Goal: Task Accomplishment & Management: Complete application form

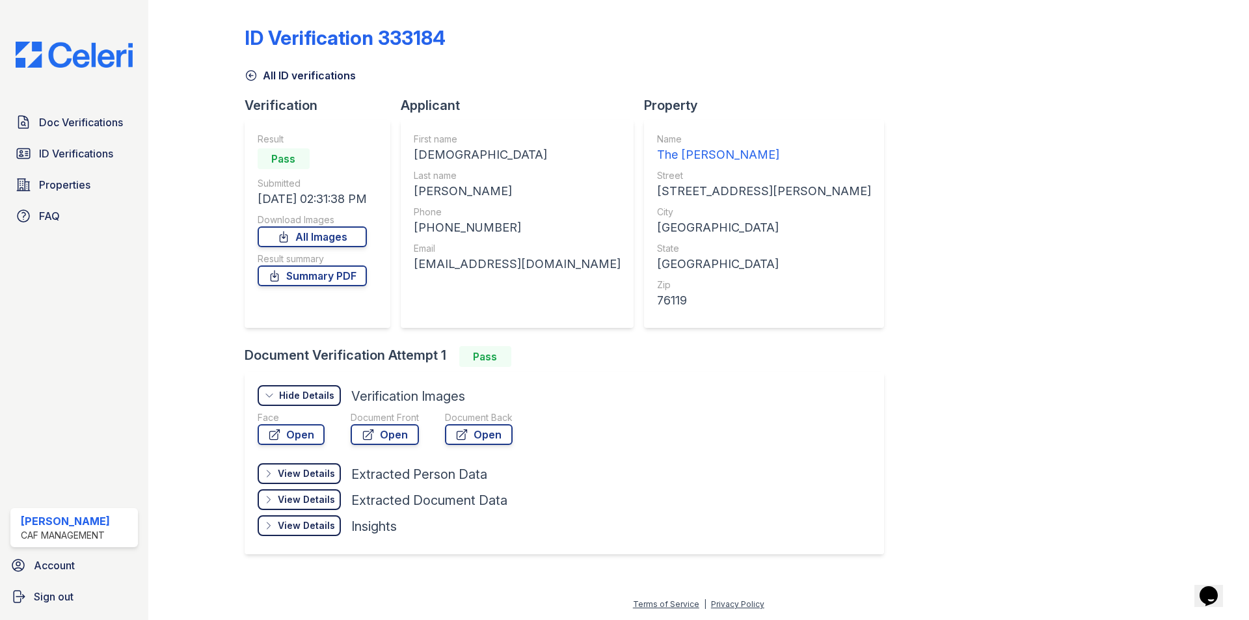
click at [94, 105] on div "Doc Verifications ID Verifications Properties FAQ Elizabeth Metts CAF Managemen…" at bounding box center [74, 310] width 148 height 620
drag, startPoint x: 91, startPoint y: 117, endPoint x: 110, endPoint y: 151, distance: 38.7
click at [91, 116] on span "Doc Verifications" at bounding box center [81, 123] width 84 height 16
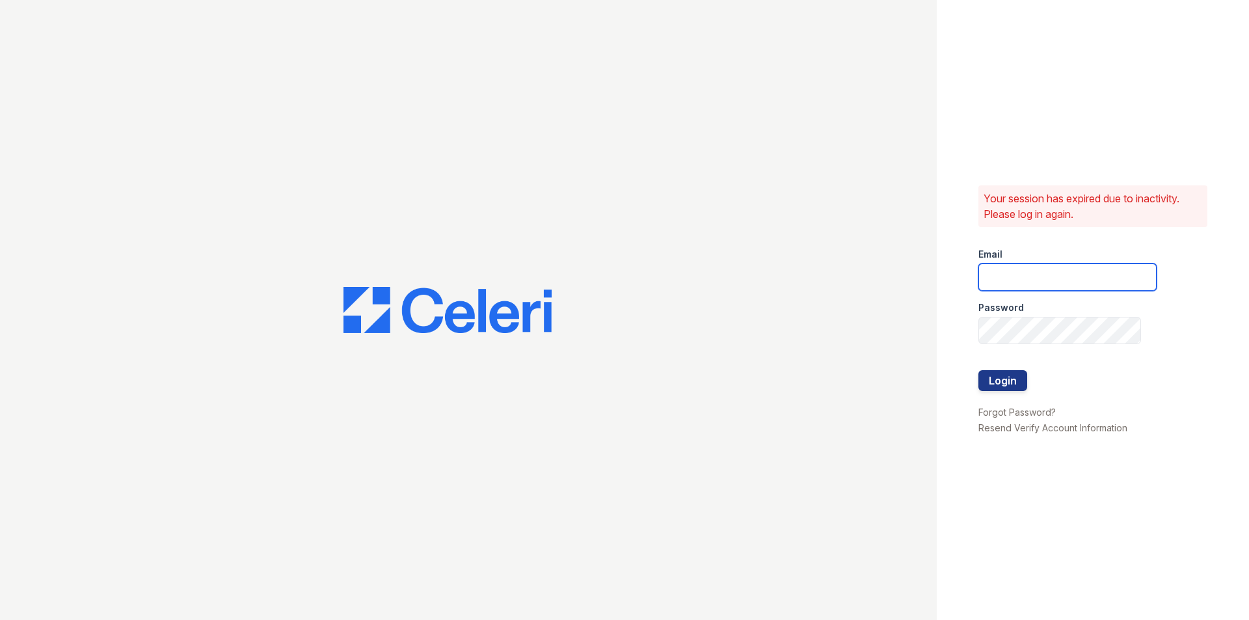
type input "kimberly.am@cafmanagement.com"
click at [1015, 392] on div at bounding box center [1068, 397] width 178 height 13
click at [1006, 376] on button "Login" at bounding box center [1003, 380] width 49 height 21
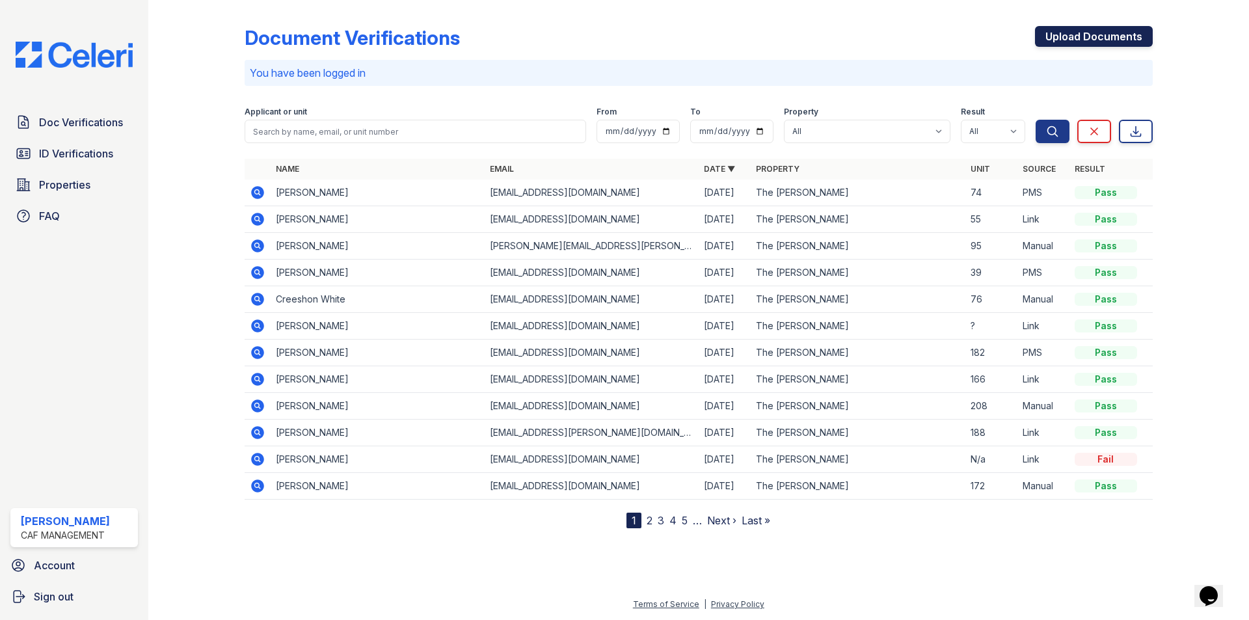
click at [1062, 45] on link "Upload Documents" at bounding box center [1094, 36] width 118 height 21
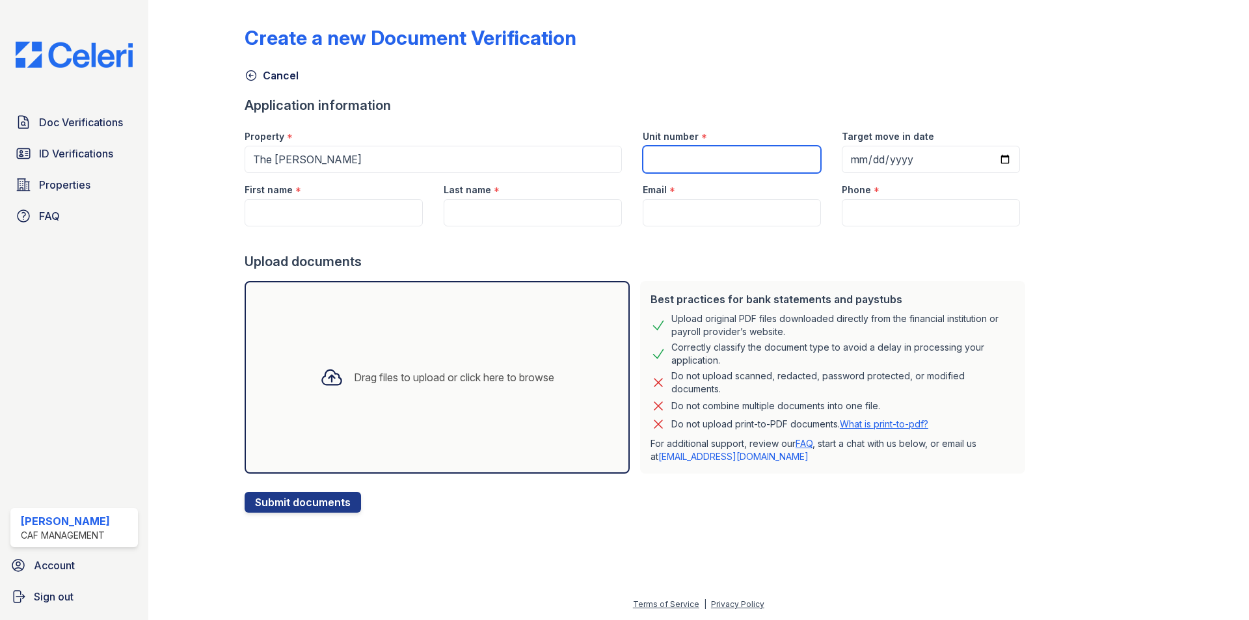
click at [711, 159] on input "Unit number" at bounding box center [732, 159] width 178 height 27
type input "73"
click at [861, 159] on input "Target move in date" at bounding box center [931, 159] width 178 height 27
type input "[DATE]"
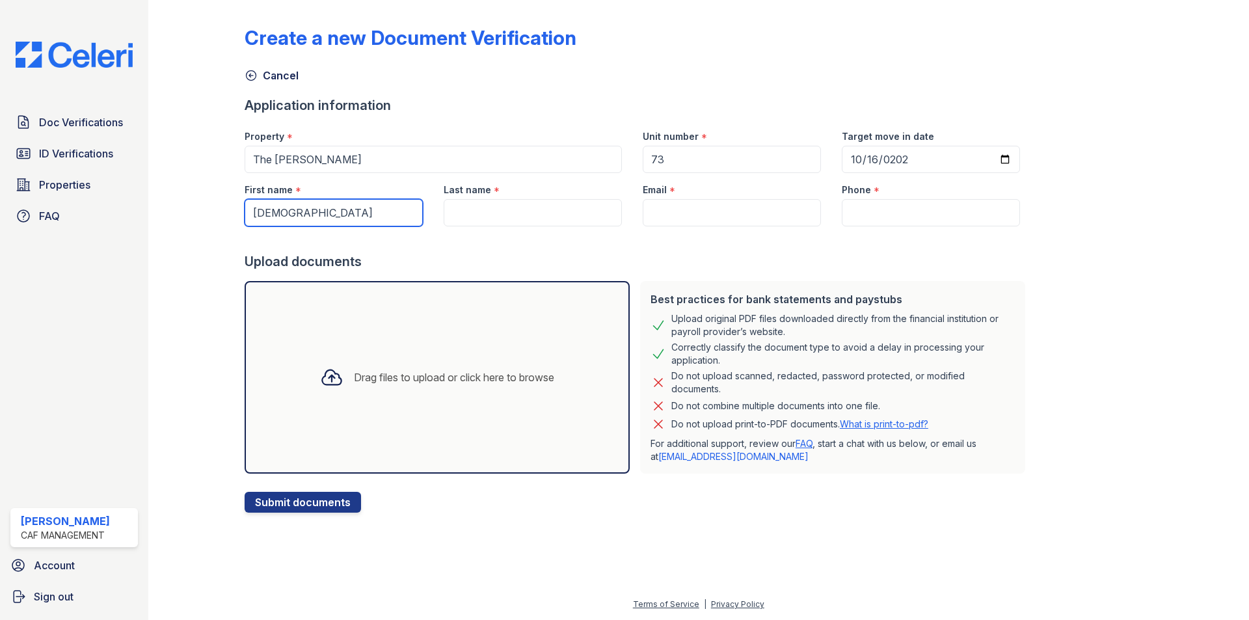
type input "[DEMOGRAPHIC_DATA]"
type input "[PERSON_NAME]"
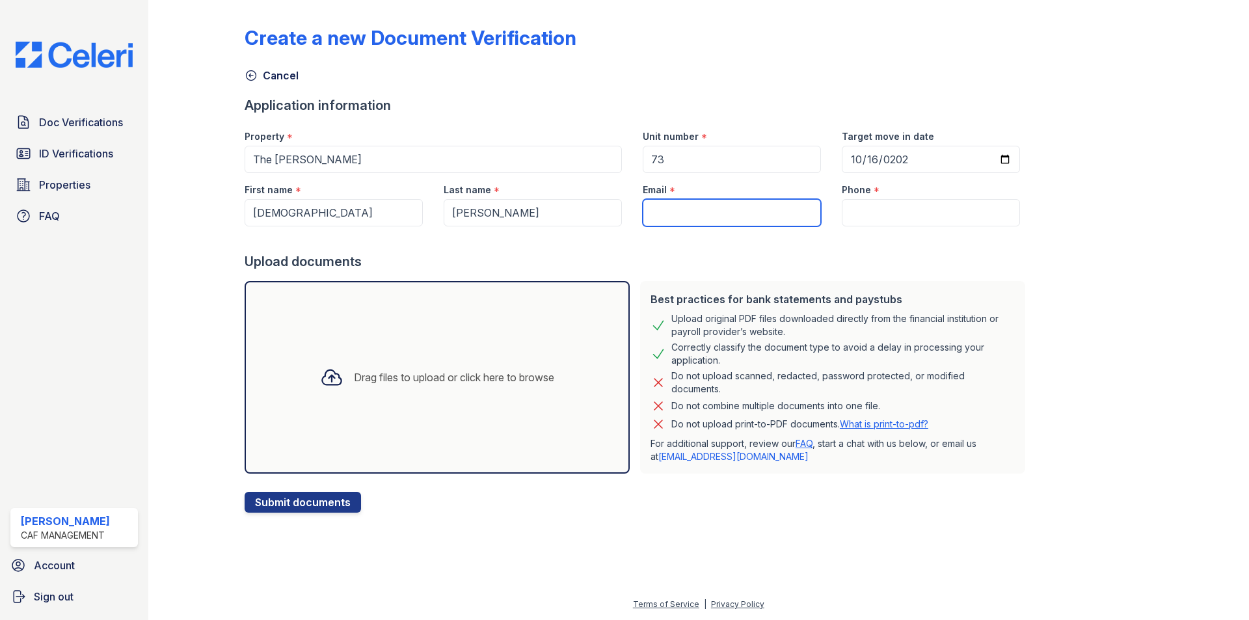
paste input "[EMAIL_ADDRESS][DOMAIN_NAME]"
type input "[EMAIL_ADDRESS][DOMAIN_NAME]"
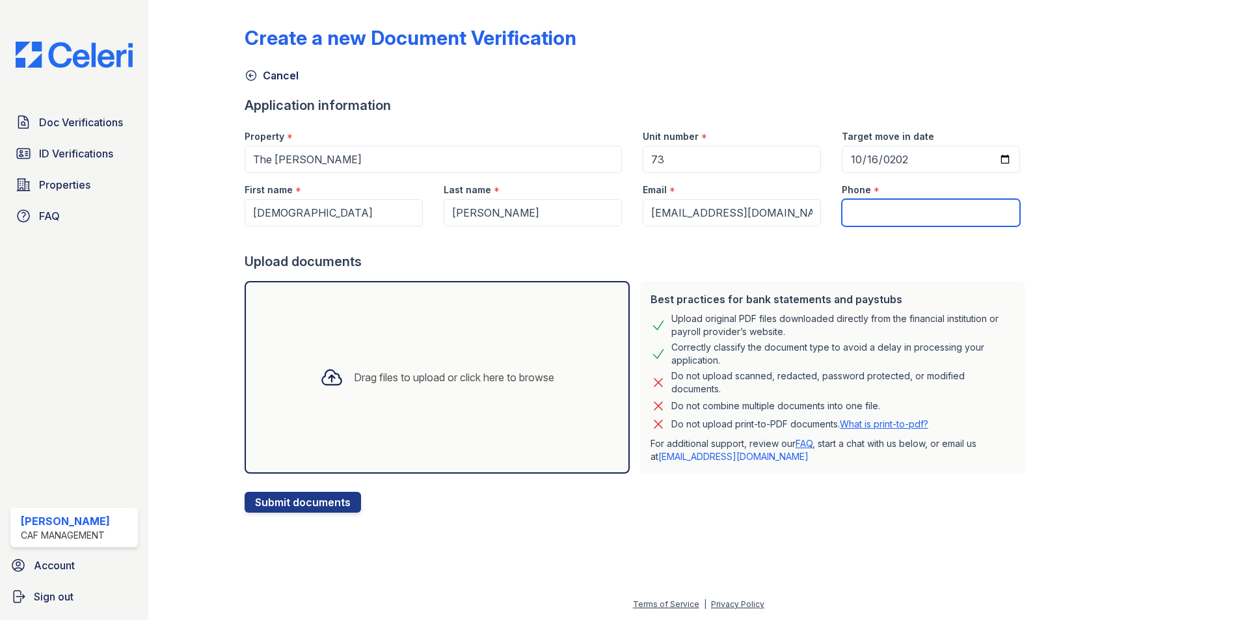
click at [902, 208] on input "Phone" at bounding box center [931, 212] width 178 height 27
paste input "[PHONE_NUMBER]"
type input "[PHONE_NUMBER]"
click at [431, 385] on div "Drag files to upload or click here to browse" at bounding box center [454, 378] width 200 height 16
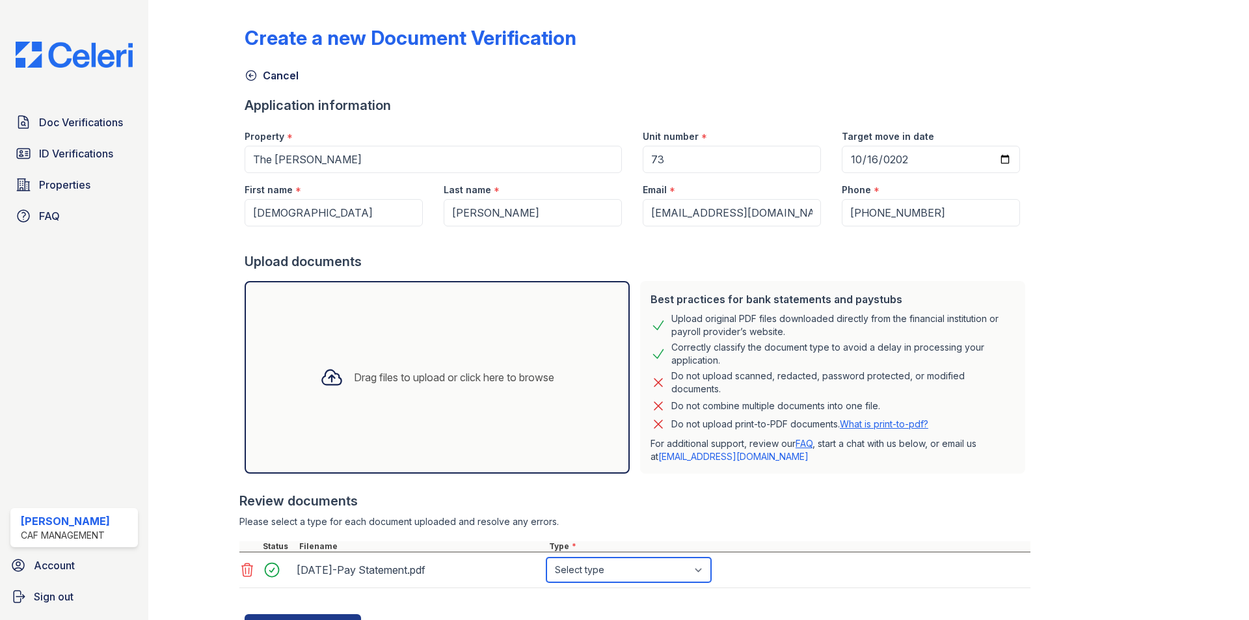
click at [607, 573] on select "Select type Paystub Bank Statement Offer Letter Tax Documents Benefit Award Let…" at bounding box center [629, 570] width 165 height 25
select select "paystub"
click at [547, 558] on select "Select type Paystub Bank Statement Offer Letter Tax Documents Benefit Award Let…" at bounding box center [629, 570] width 165 height 25
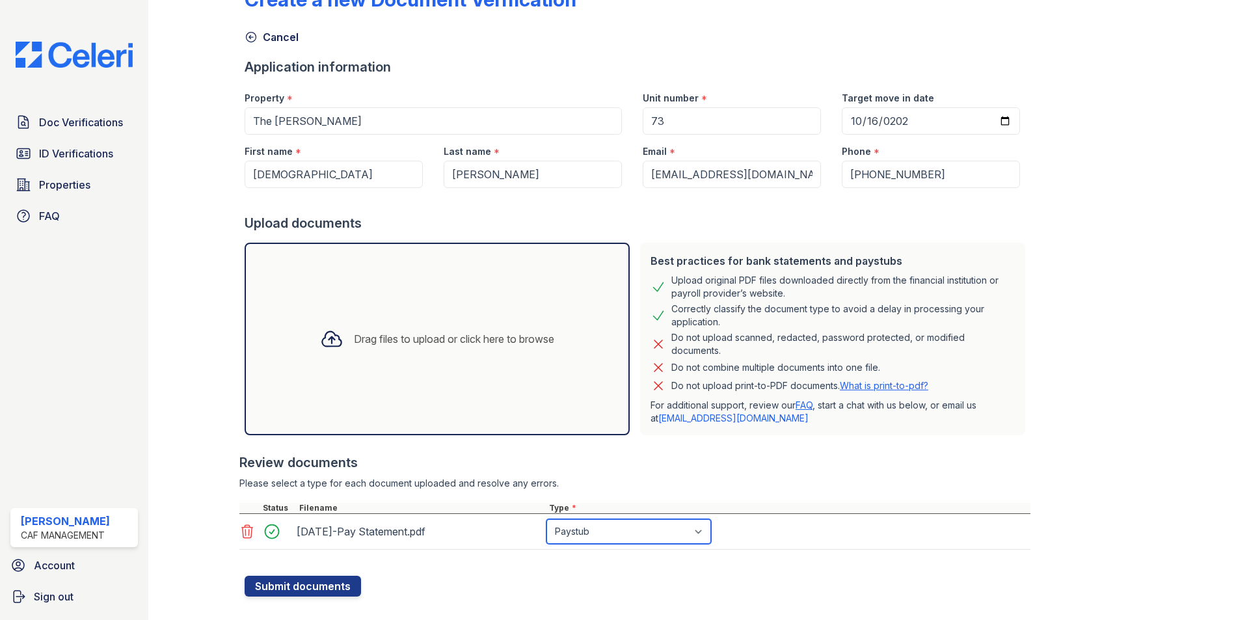
scroll to position [59, 0]
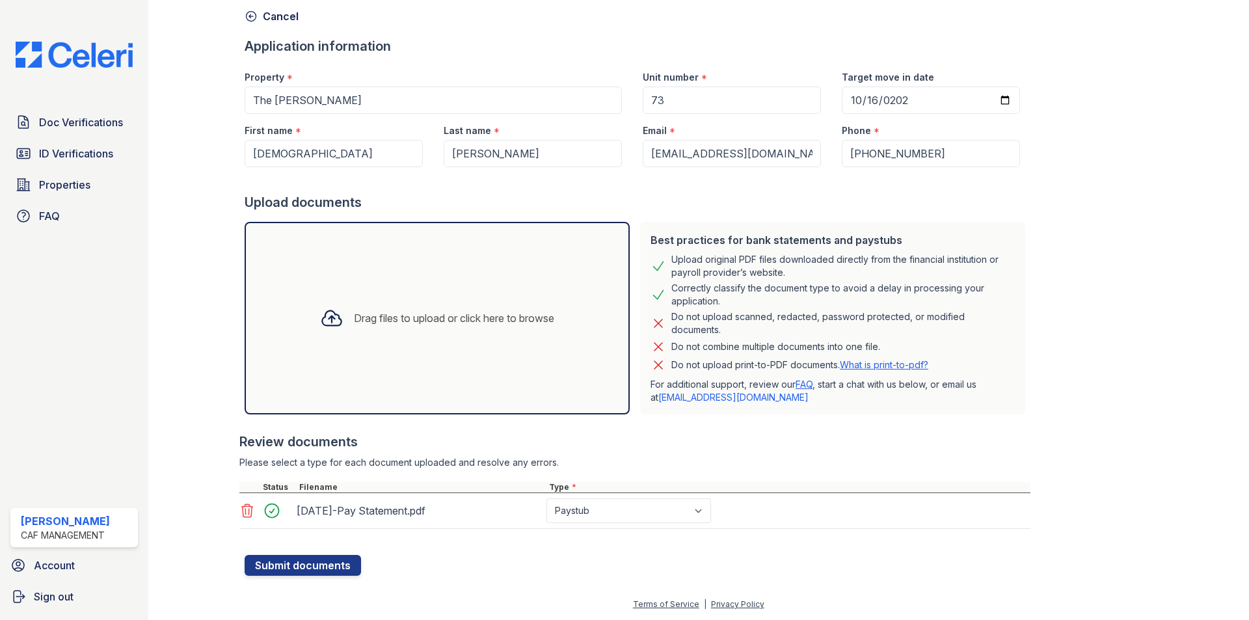
click at [370, 304] on div "Drag files to upload or click here to browse" at bounding box center [437, 318] width 255 height 44
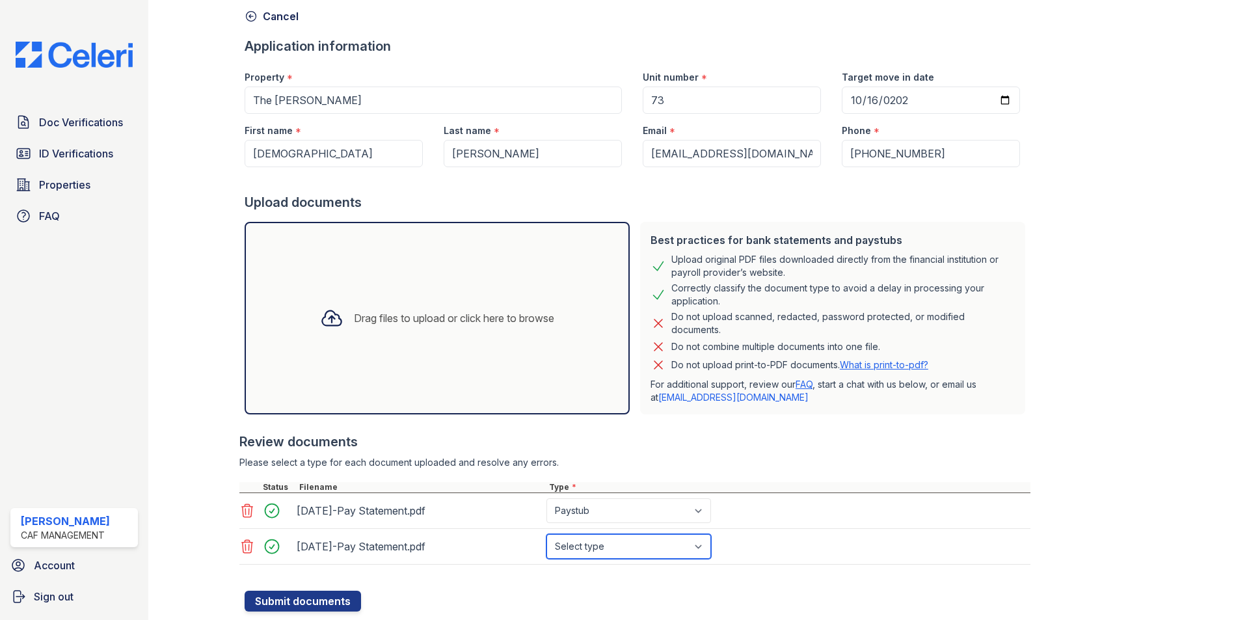
click at [688, 546] on select "Select type Paystub Bank Statement Offer Letter Tax Documents Benefit Award Let…" at bounding box center [629, 546] width 165 height 25
select select "paystub"
click at [547, 534] on select "Select type Paystub Bank Statement Offer Letter Tax Documents Benefit Award Let…" at bounding box center [629, 546] width 165 height 25
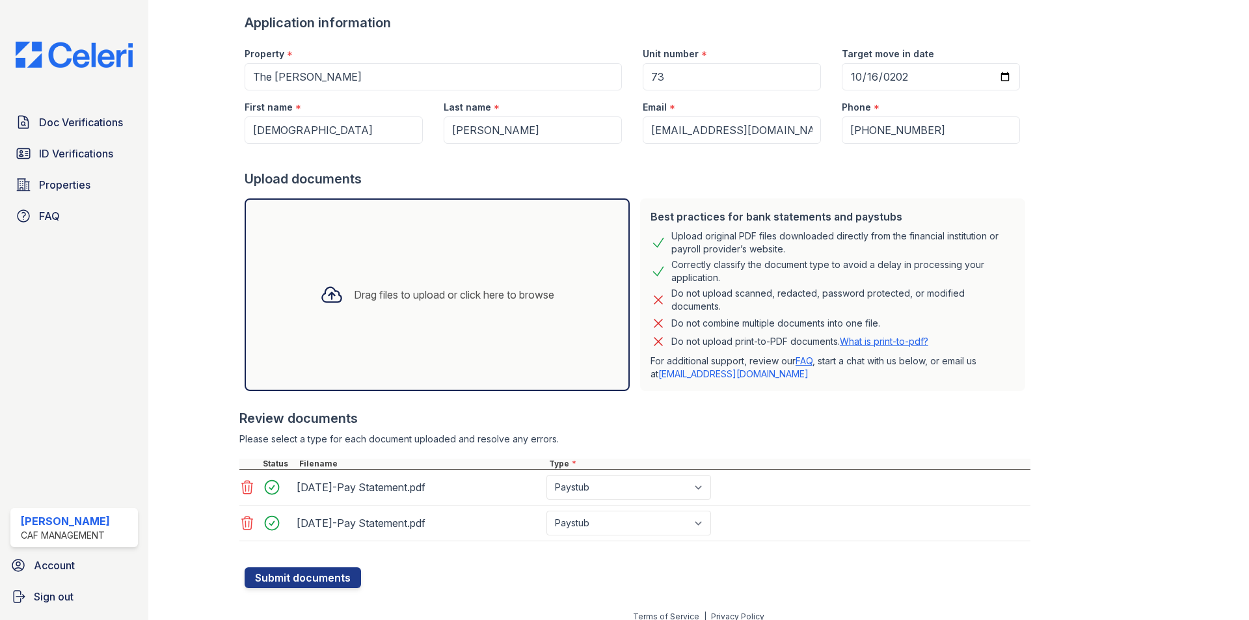
scroll to position [95, 0]
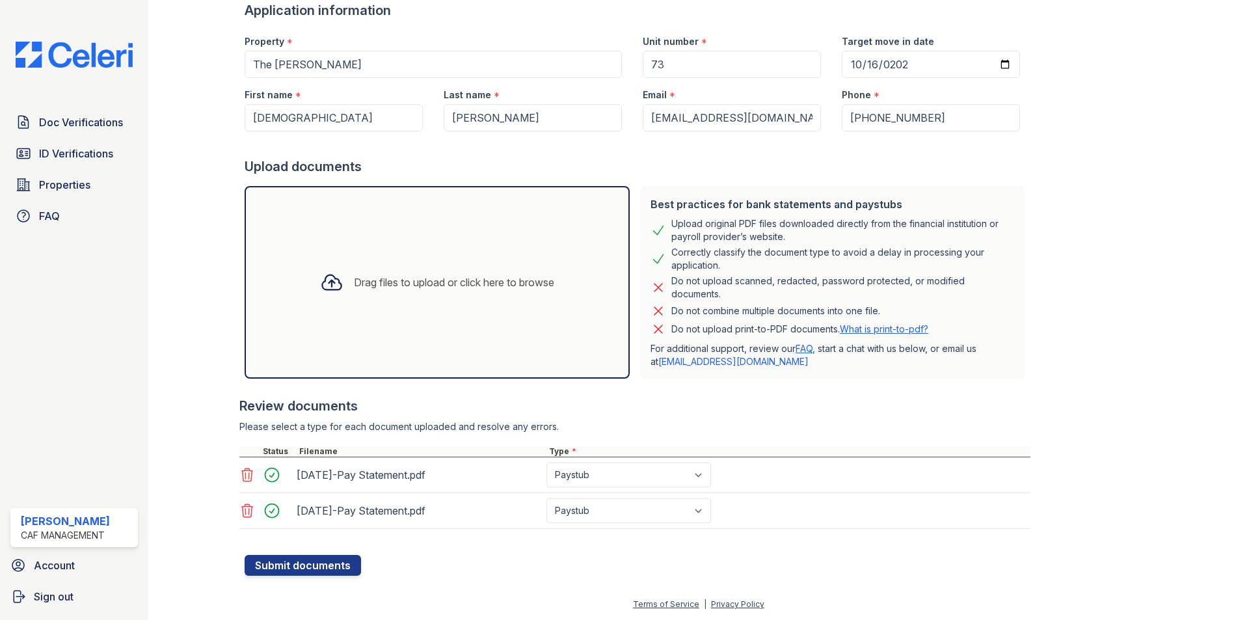
click at [330, 314] on div "Drag files to upload or click here to browse" at bounding box center [437, 282] width 385 height 193
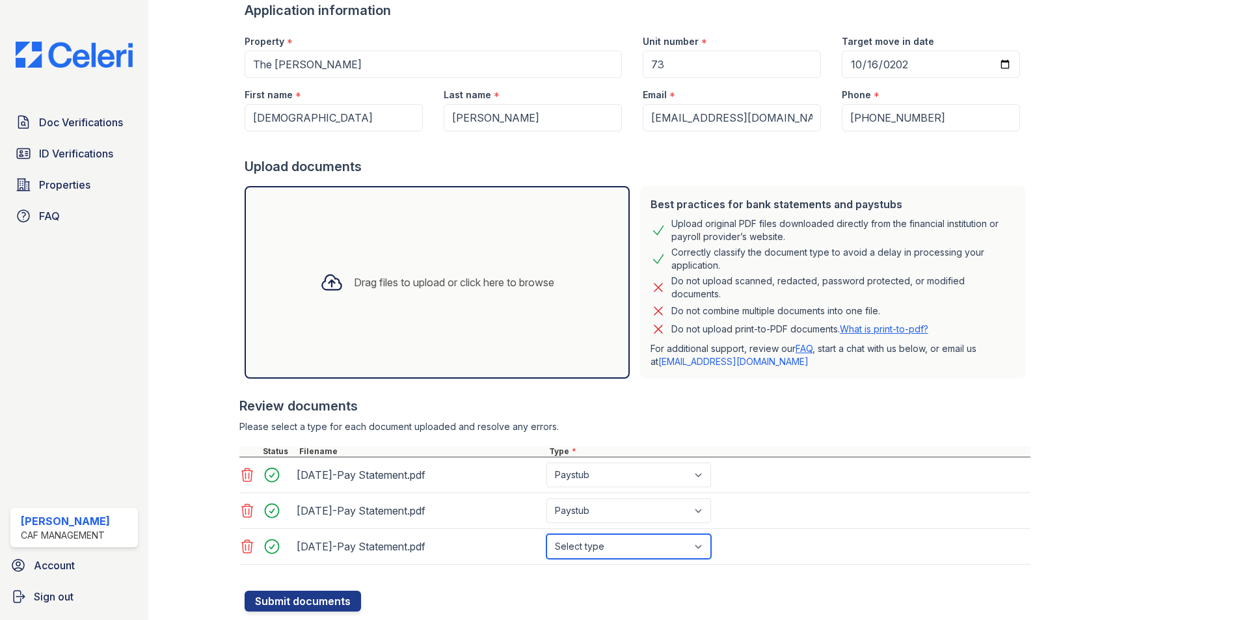
click at [619, 546] on select "Select type Paystub Bank Statement Offer Letter Tax Documents Benefit Award Let…" at bounding box center [629, 546] width 165 height 25
select select "paystub"
click at [547, 534] on select "Select type Paystub Bank Statement Offer Letter Tax Documents Benefit Award Let…" at bounding box center [629, 546] width 165 height 25
click at [334, 294] on div at bounding box center [332, 282] width 34 height 34
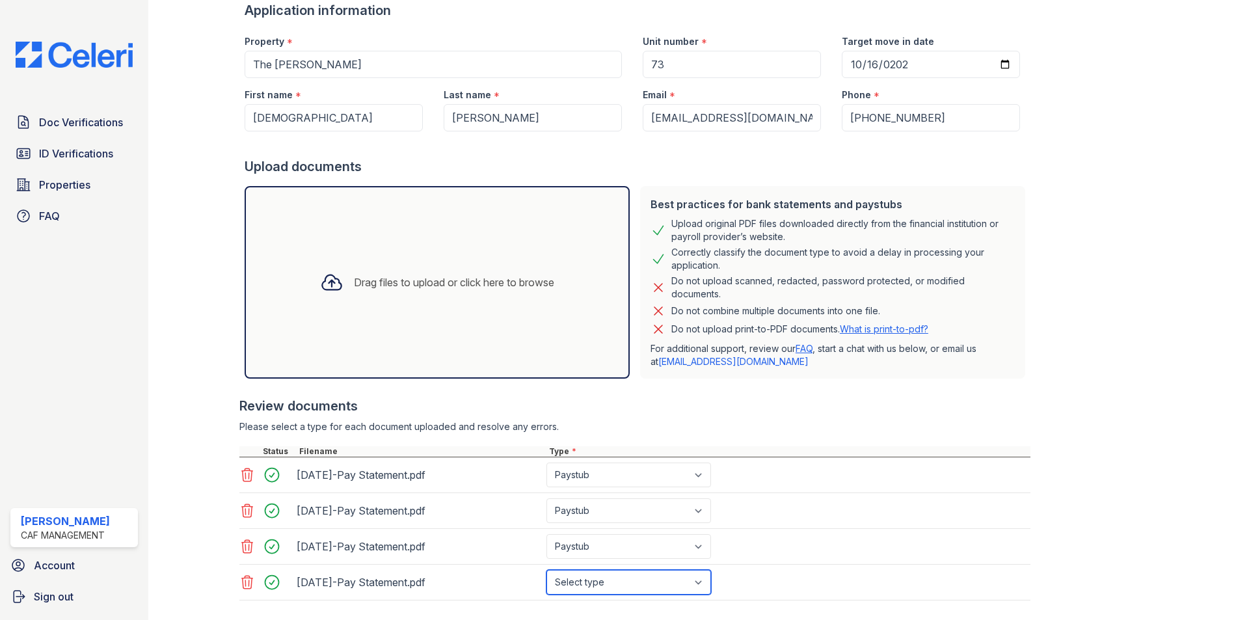
click at [614, 576] on select "Select type Paystub Bank Statement Offer Letter Tax Documents Benefit Award Let…" at bounding box center [629, 582] width 165 height 25
select select "paystub"
click at [547, 570] on select "Select type Paystub Bank Statement Offer Letter Tax Documents Benefit Award Let…" at bounding box center [629, 582] width 165 height 25
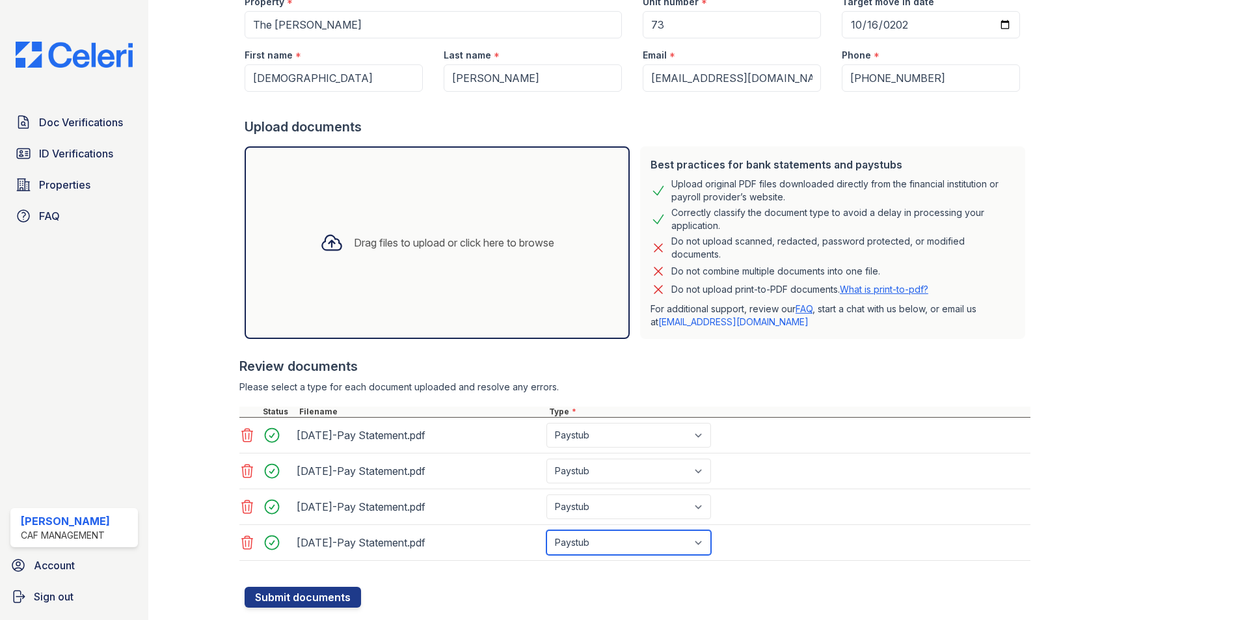
scroll to position [167, 0]
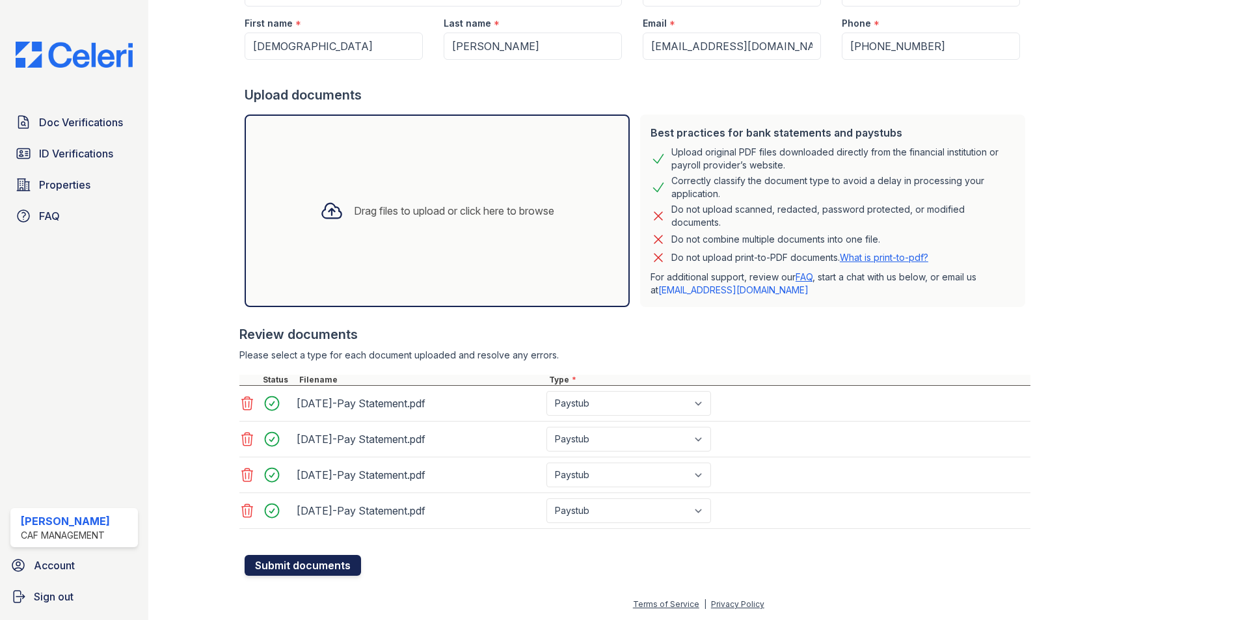
click at [308, 556] on button "Submit documents" at bounding box center [303, 565] width 116 height 21
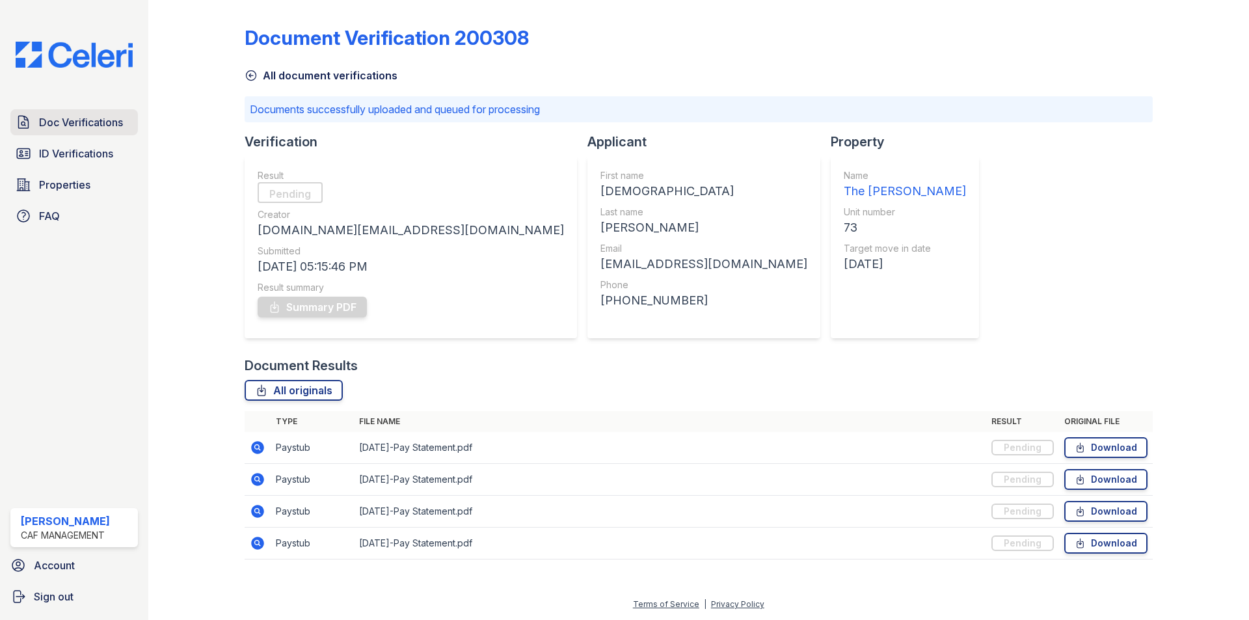
click at [92, 124] on span "Doc Verifications" at bounding box center [81, 123] width 84 height 16
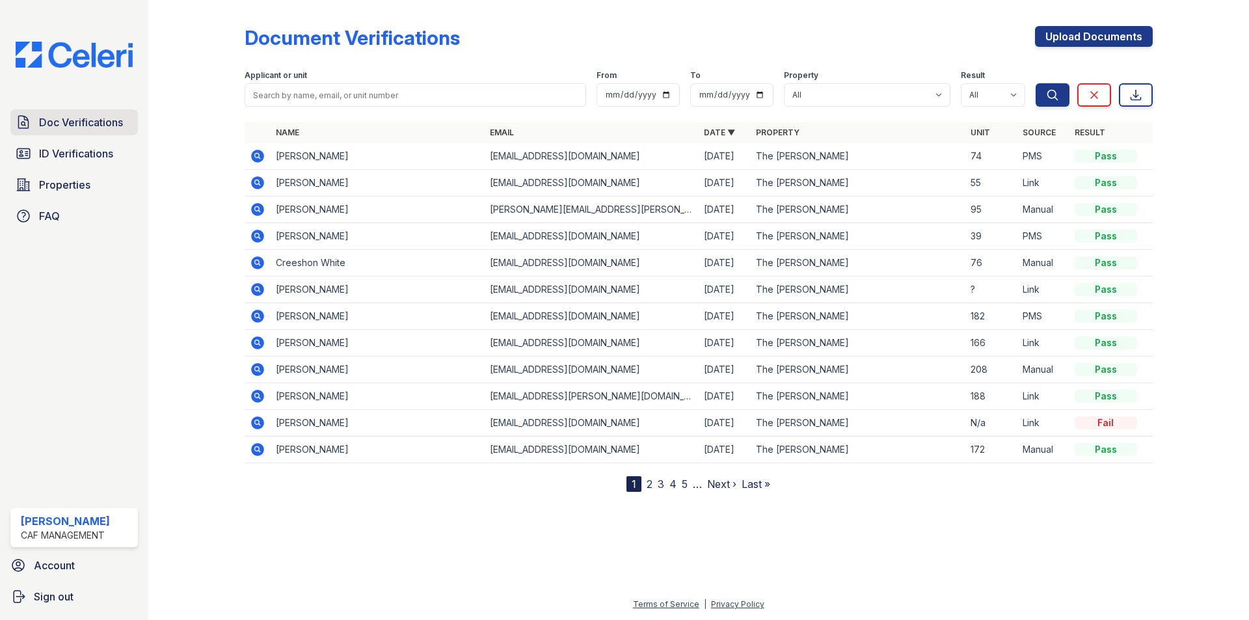
click at [77, 113] on link "Doc Verifications" at bounding box center [74, 122] width 128 height 26
click at [100, 128] on span "Doc Verifications" at bounding box center [81, 123] width 84 height 16
click at [85, 127] on span "Doc Verifications" at bounding box center [81, 123] width 84 height 16
click at [259, 159] on icon at bounding box center [257, 156] width 13 height 13
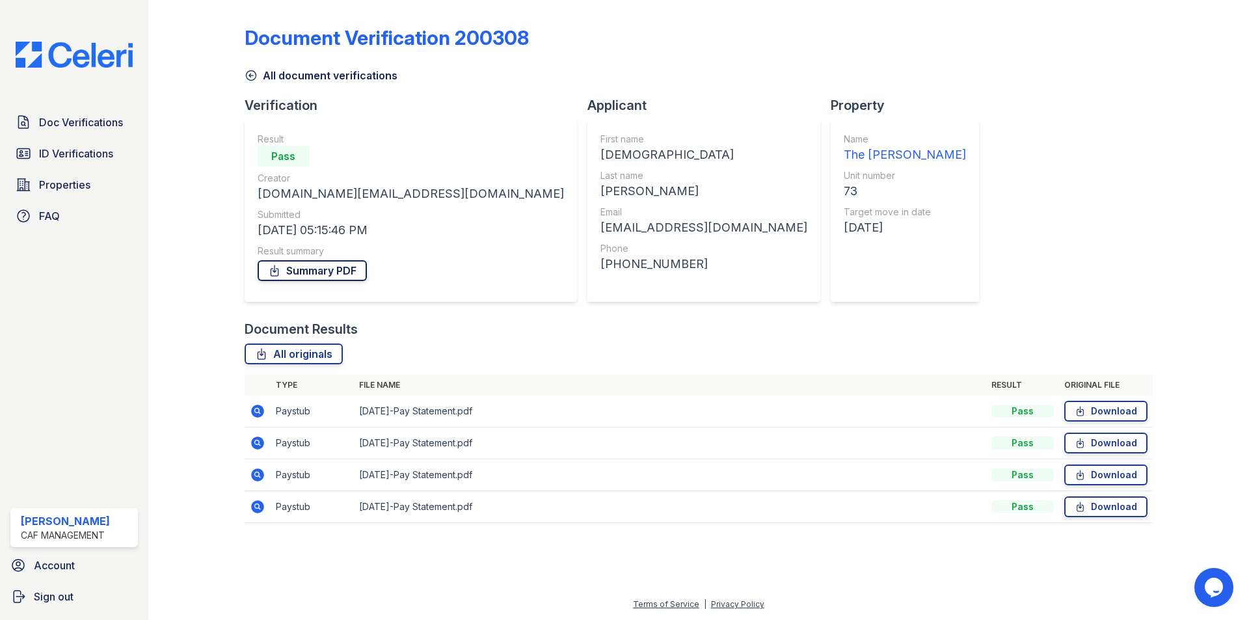
click at [348, 267] on link "Summary PDF" at bounding box center [312, 270] width 109 height 21
